Goal: Transaction & Acquisition: Purchase product/service

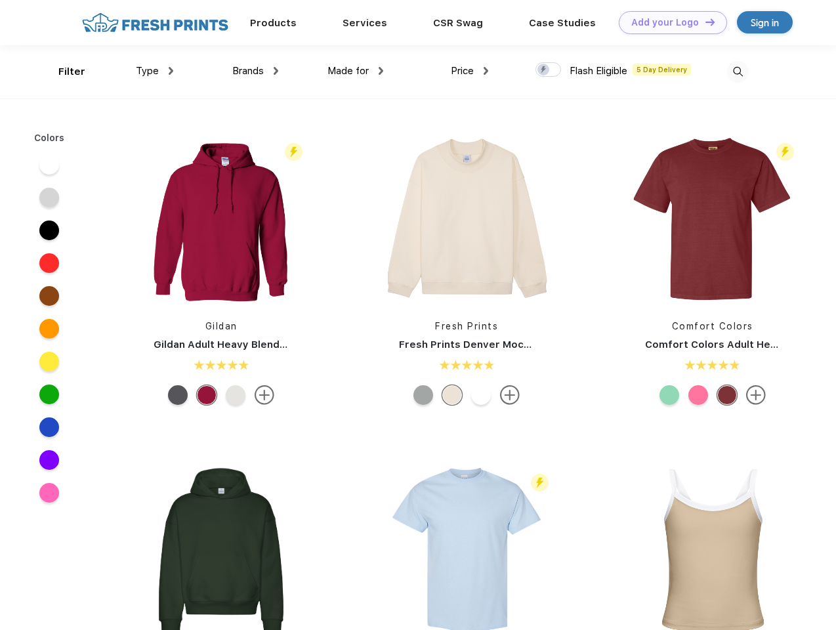
click at [668, 22] on link "Add your Logo Design Tool" at bounding box center [673, 22] width 108 height 23
click at [0, 0] on div "Design Tool" at bounding box center [0, 0] width 0 height 0
click at [704, 22] on link "Add your Logo Design Tool" at bounding box center [673, 22] width 108 height 23
click at [63, 72] on div "Filter" at bounding box center [71, 71] width 27 height 15
click at [155, 71] on span "Type" at bounding box center [147, 71] width 23 height 12
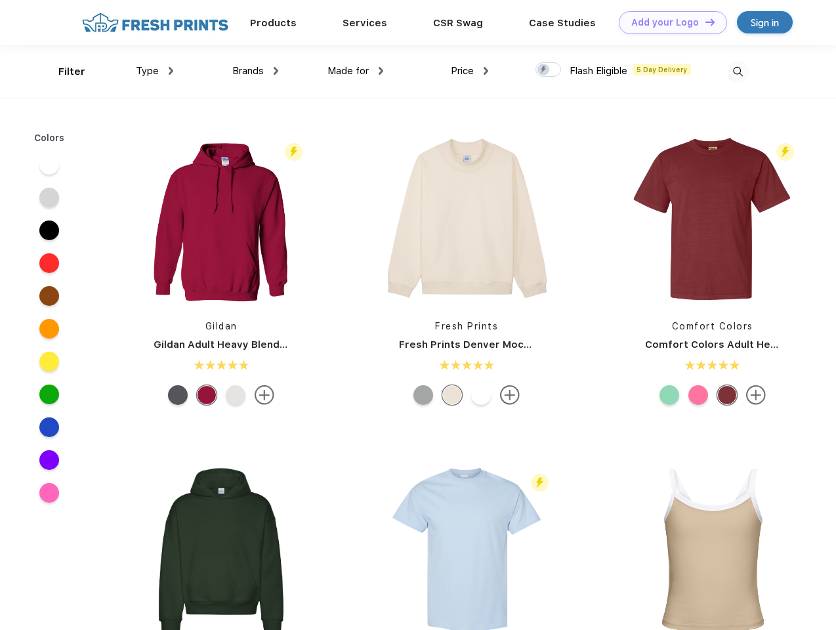
click at [255, 71] on span "Brands" at bounding box center [247, 71] width 31 height 12
click at [356, 71] on span "Made for" at bounding box center [347, 71] width 41 height 12
click at [470, 71] on span "Price" at bounding box center [462, 71] width 23 height 12
click at [548, 70] on div at bounding box center [548, 69] width 26 height 14
click at [544, 70] on input "checkbox" at bounding box center [539, 66] width 9 height 9
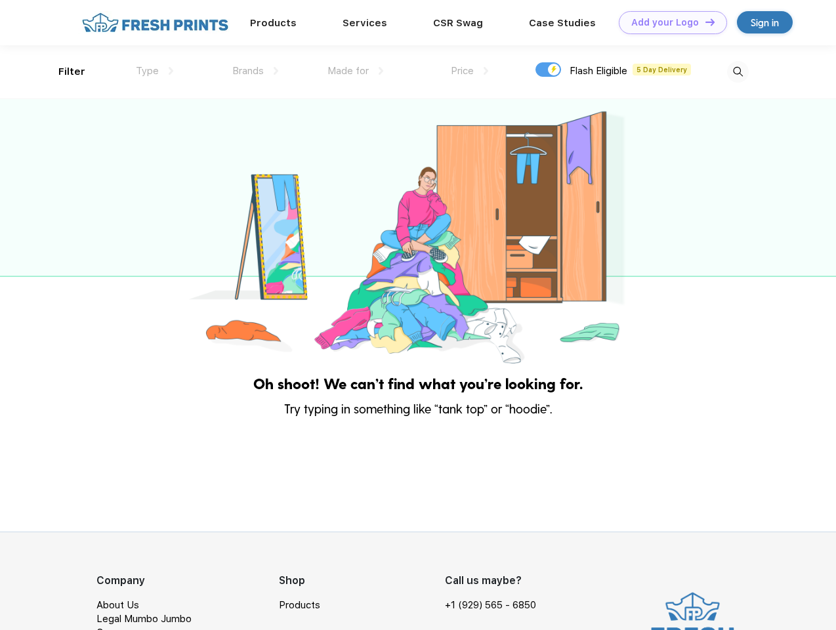
click at [737, 72] on img at bounding box center [738, 72] width 22 height 22
